Goal: Task Accomplishment & Management: Manage account settings

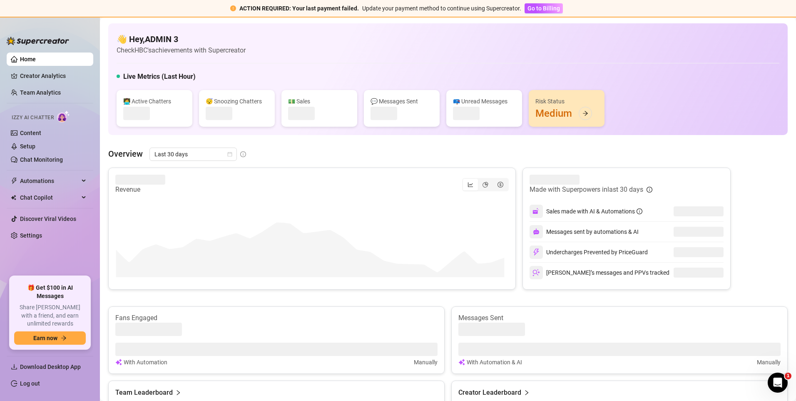
click at [32, 384] on link "Log out" at bounding box center [30, 383] width 20 height 7
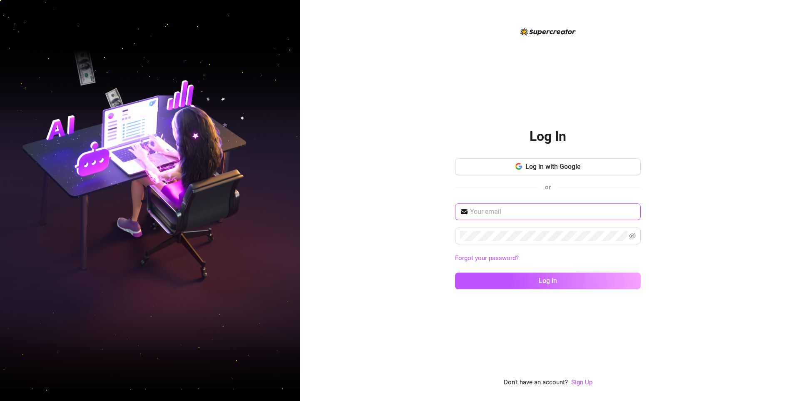
click at [496, 212] on input "text" at bounding box center [553, 212] width 166 height 10
type input "[EMAIL_ADDRESS][DOMAIN_NAME]"
click at [481, 241] on span at bounding box center [548, 235] width 186 height 17
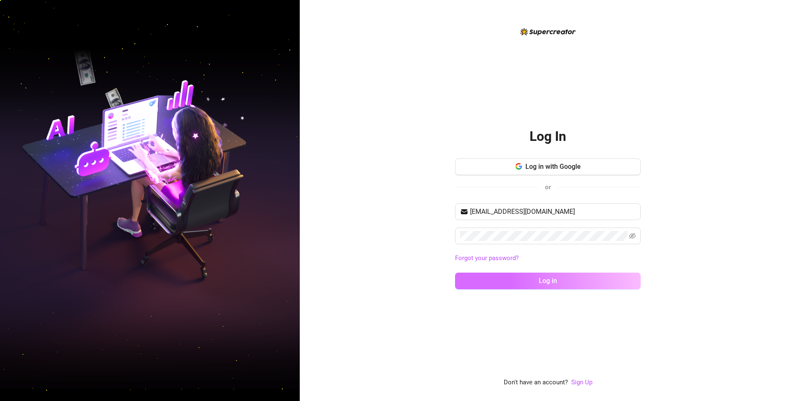
click at [503, 285] on button "Log in" at bounding box center [548, 280] width 186 height 17
